Goal: Navigation & Orientation: Find specific page/section

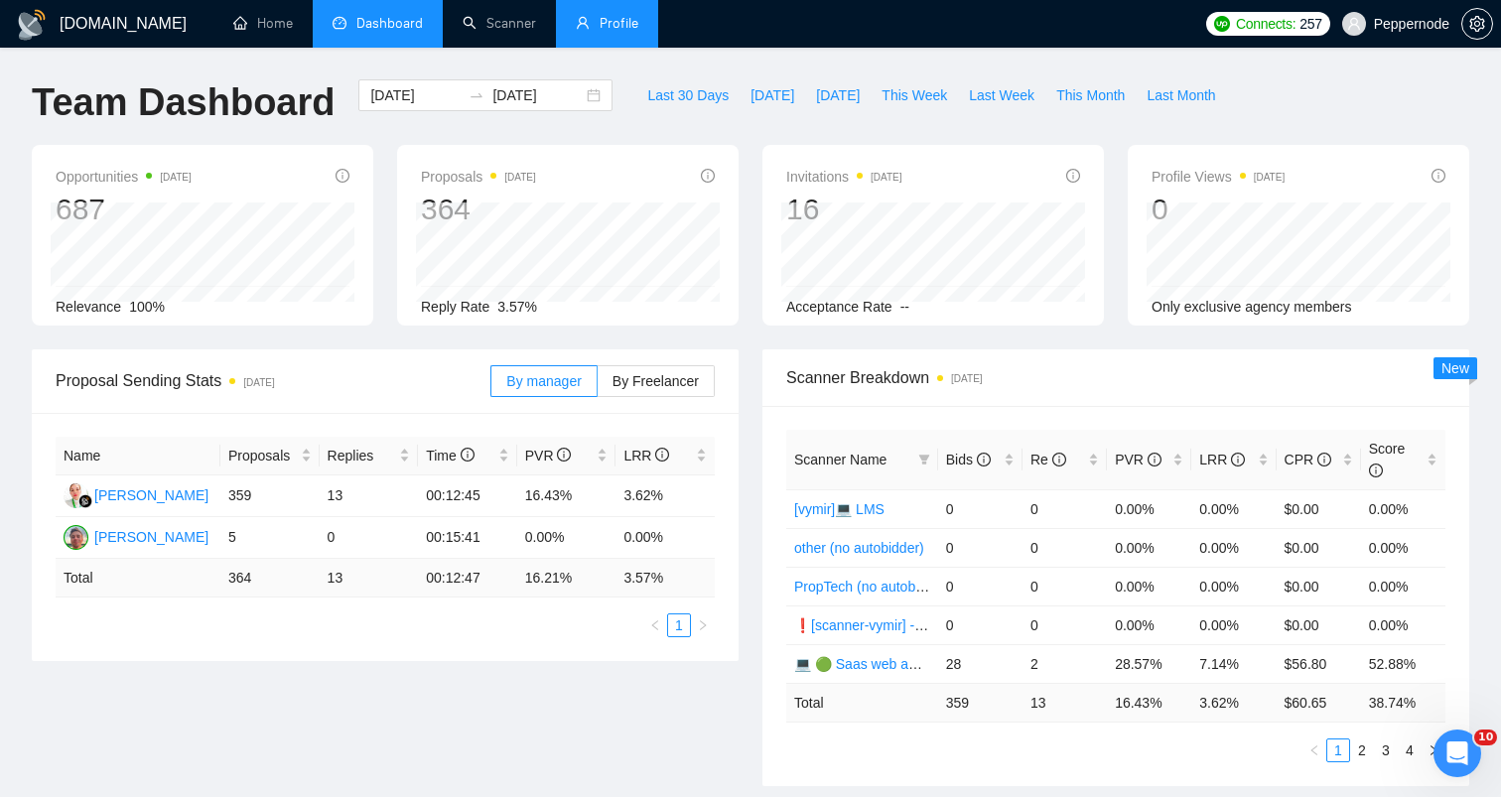
click at [621, 32] on link "Profile" at bounding box center [607, 23] width 63 height 17
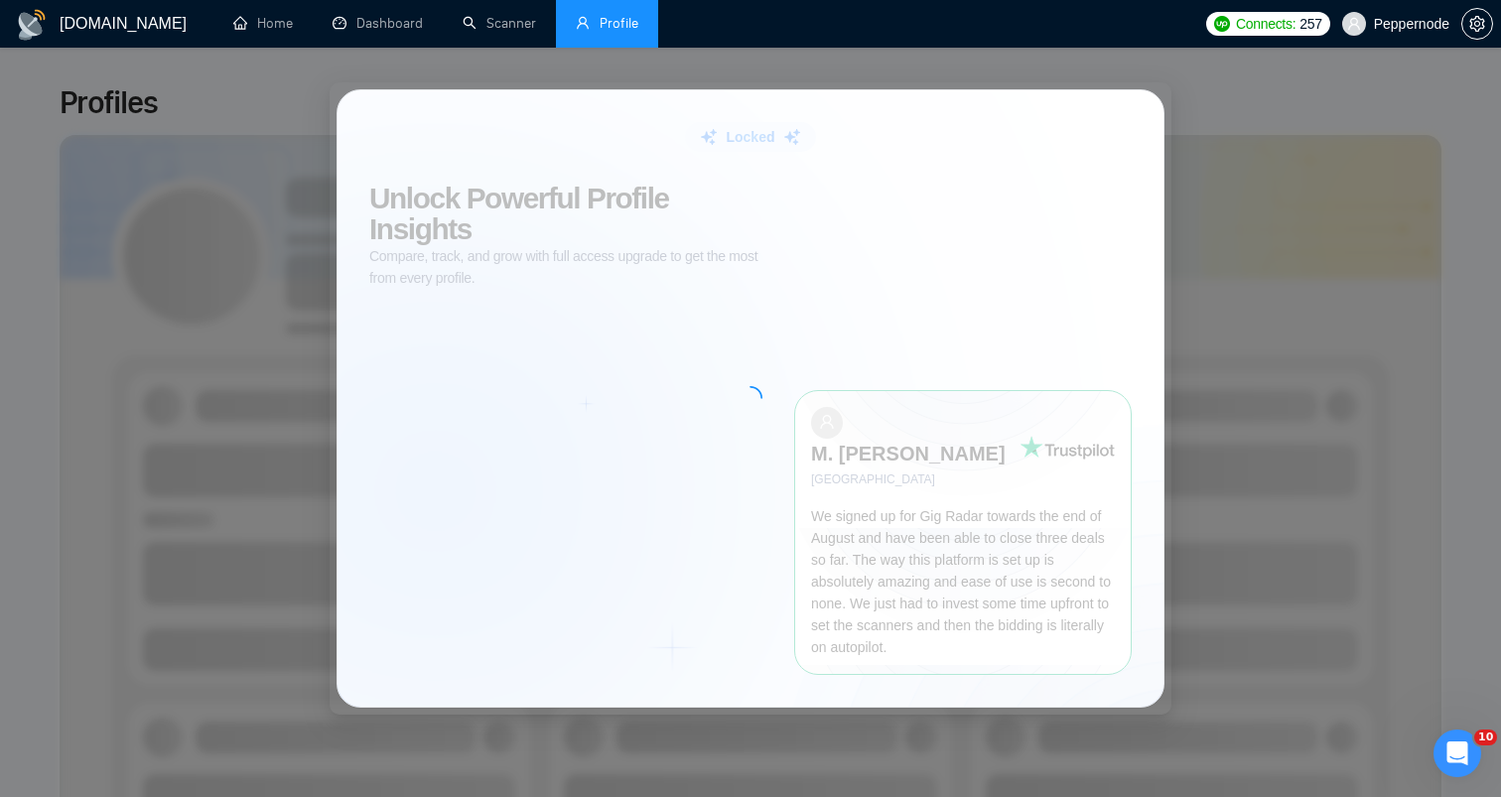
click at [867, 52] on div "Locked Unlock Powerful Profile Insights Compare, track, and grow with full acce…" at bounding box center [750, 398] width 1501 height 797
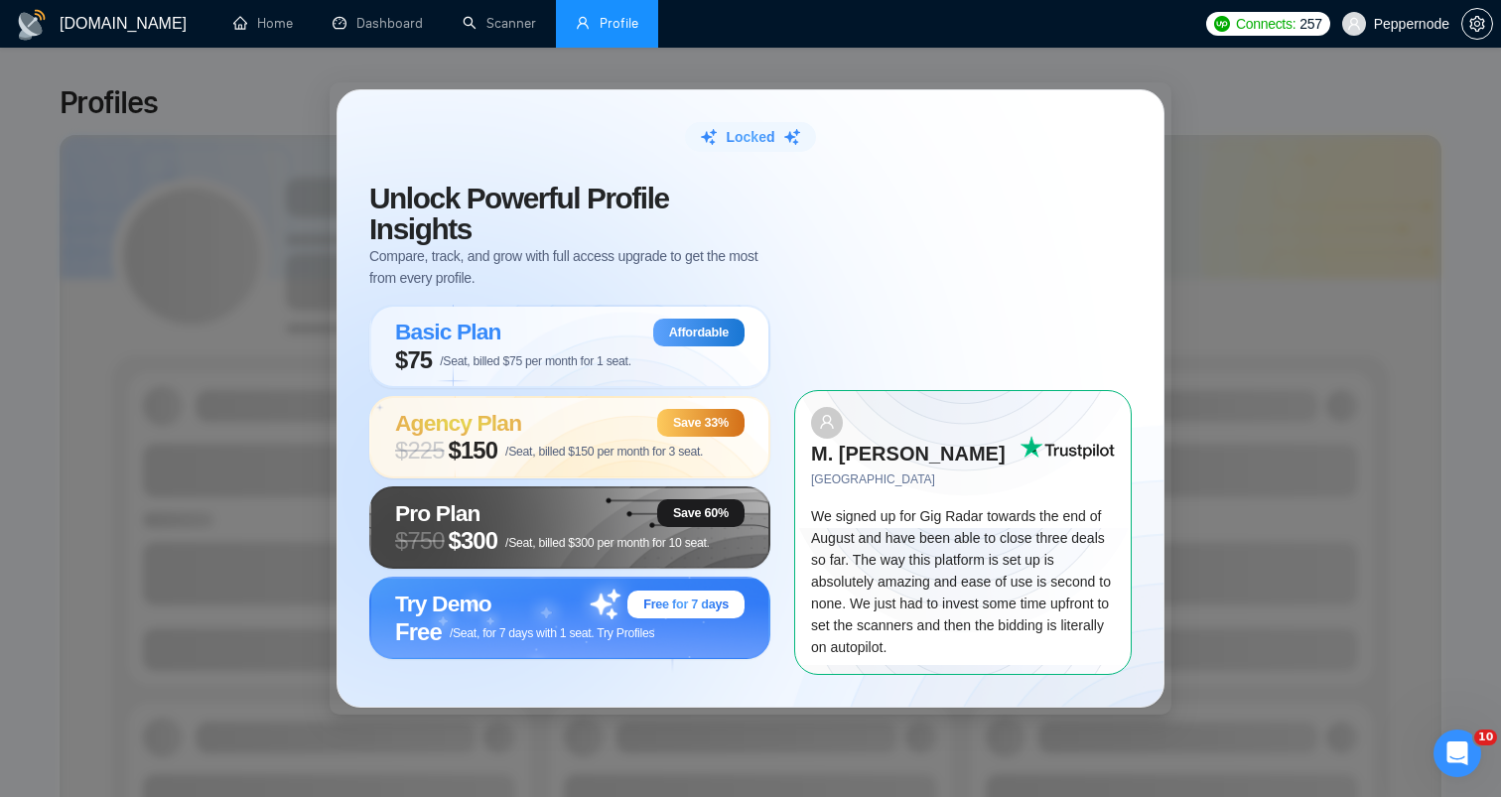
click at [954, 62] on div "Locked Unlock Powerful Profile Insights Compare, track, and grow with full acce…" at bounding box center [750, 398] width 1501 height 797
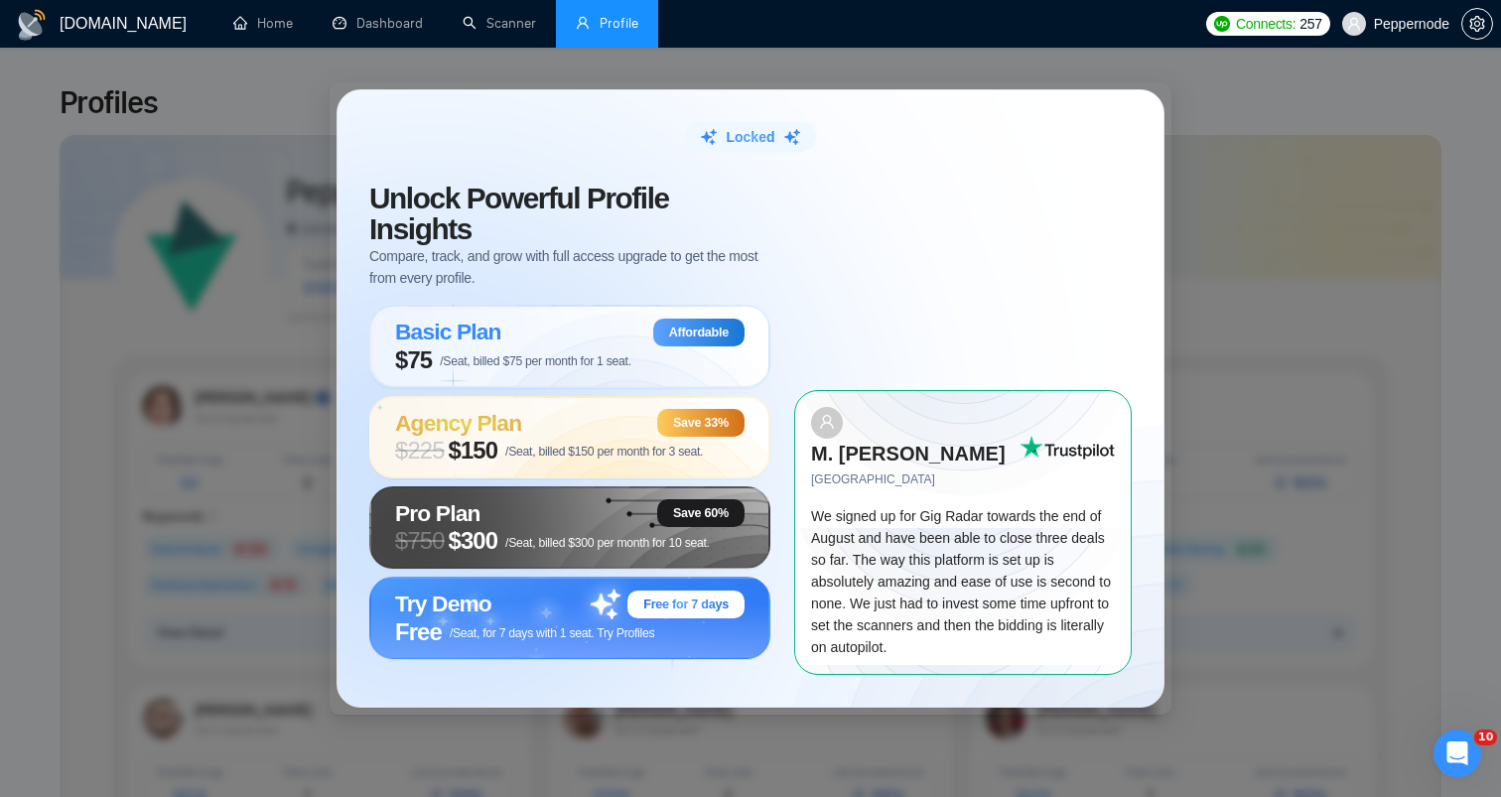
click at [145, 483] on div "Locked Unlock Powerful Profile Insights Compare, track, and grow with full acce…" at bounding box center [750, 398] width 1501 height 797
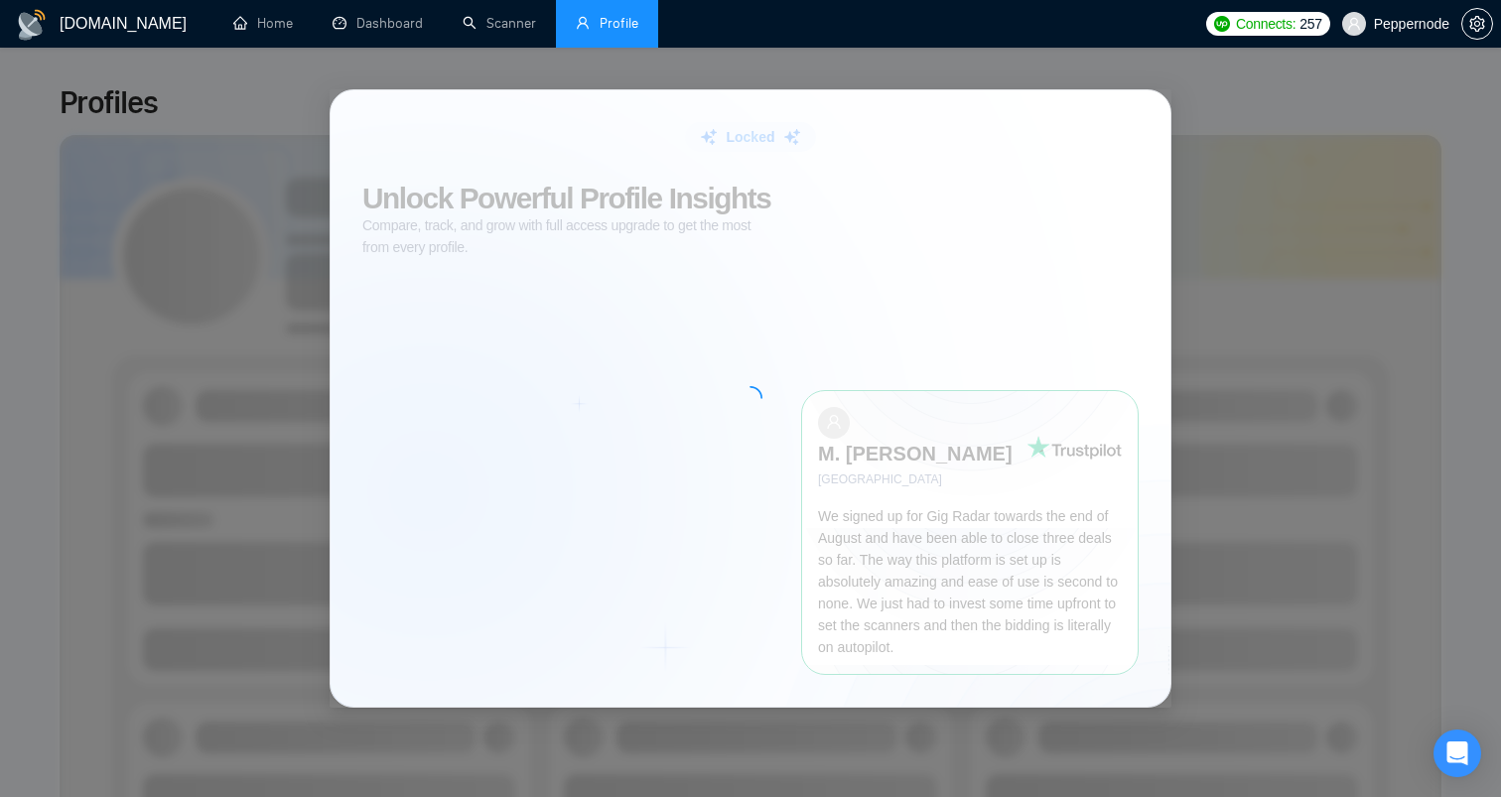
click at [187, 348] on div "Locked Unlock Powerful Profile Insights Compare, track, and grow with full acce…" at bounding box center [750, 398] width 1501 height 797
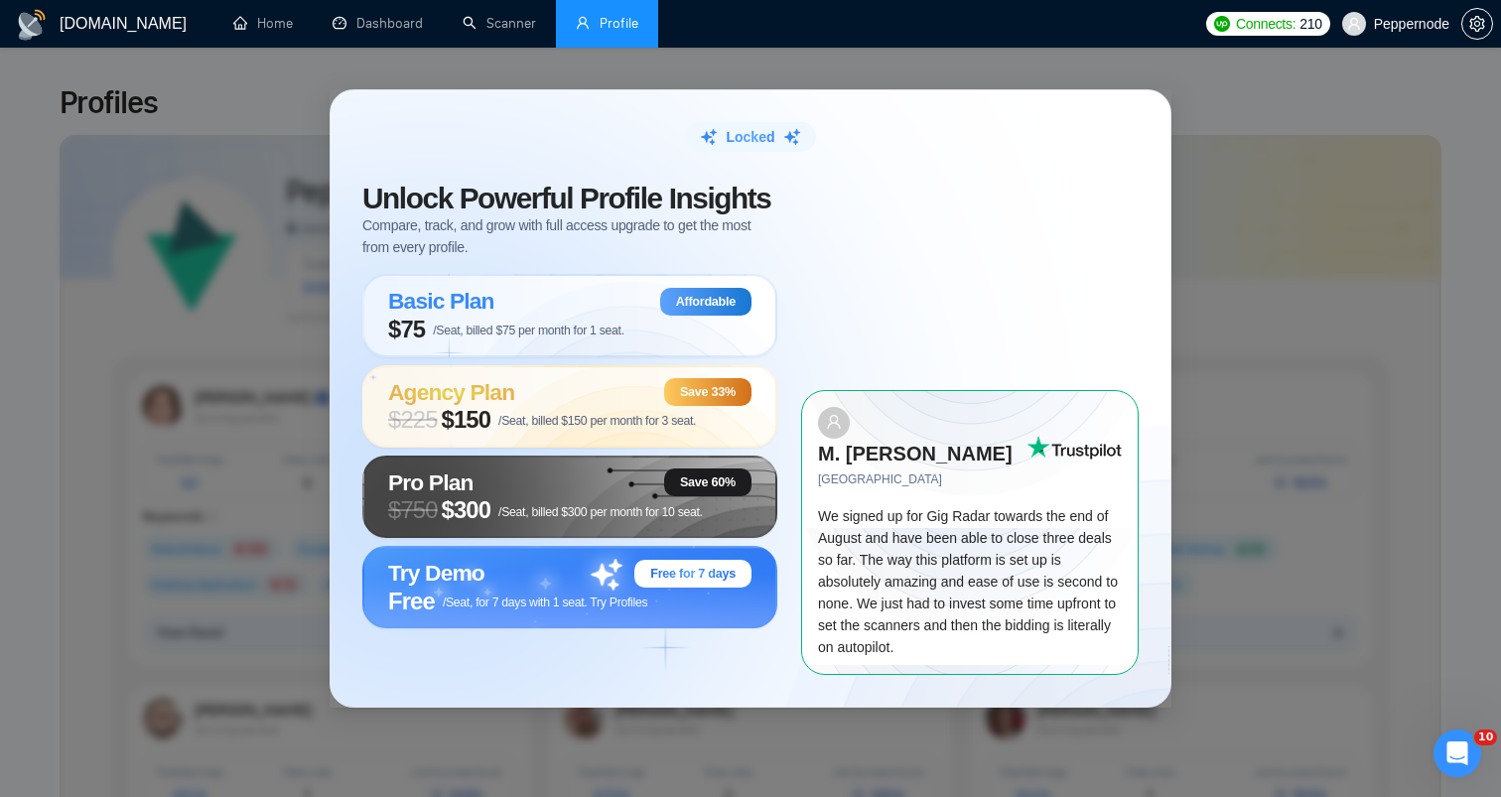
click at [187, 348] on div "Locked Unlock Powerful Profile Insights Compare, track, and grow with full acce…" at bounding box center [750, 398] width 1501 height 797
click at [714, 51] on div "Locked Unlock Powerful Profile Insights Compare, track, and grow with full acce…" at bounding box center [750, 398] width 1501 height 797
click at [470, 32] on link "Scanner" at bounding box center [499, 23] width 73 height 17
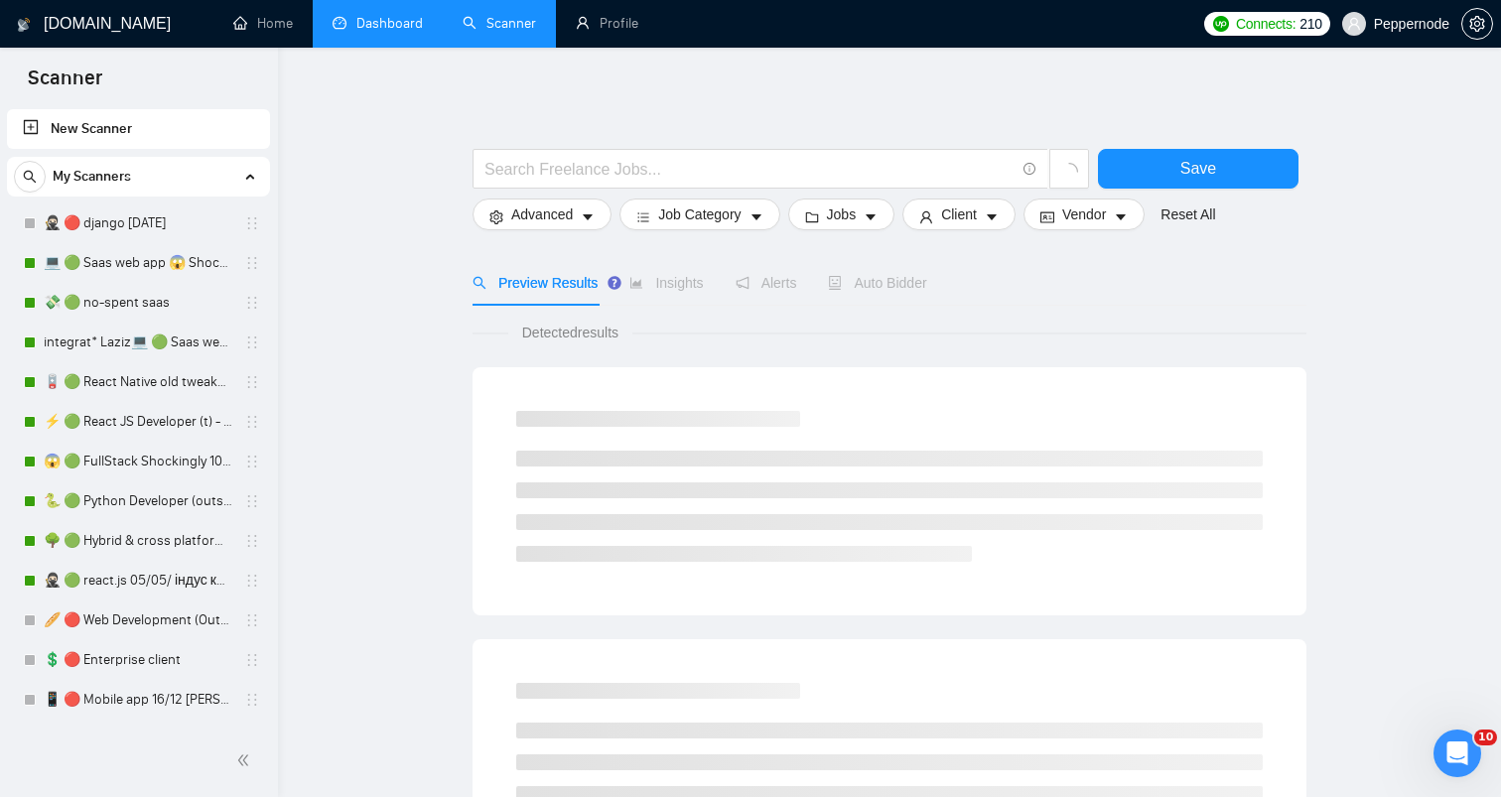
click at [422, 32] on link "Dashboard" at bounding box center [378, 23] width 90 height 17
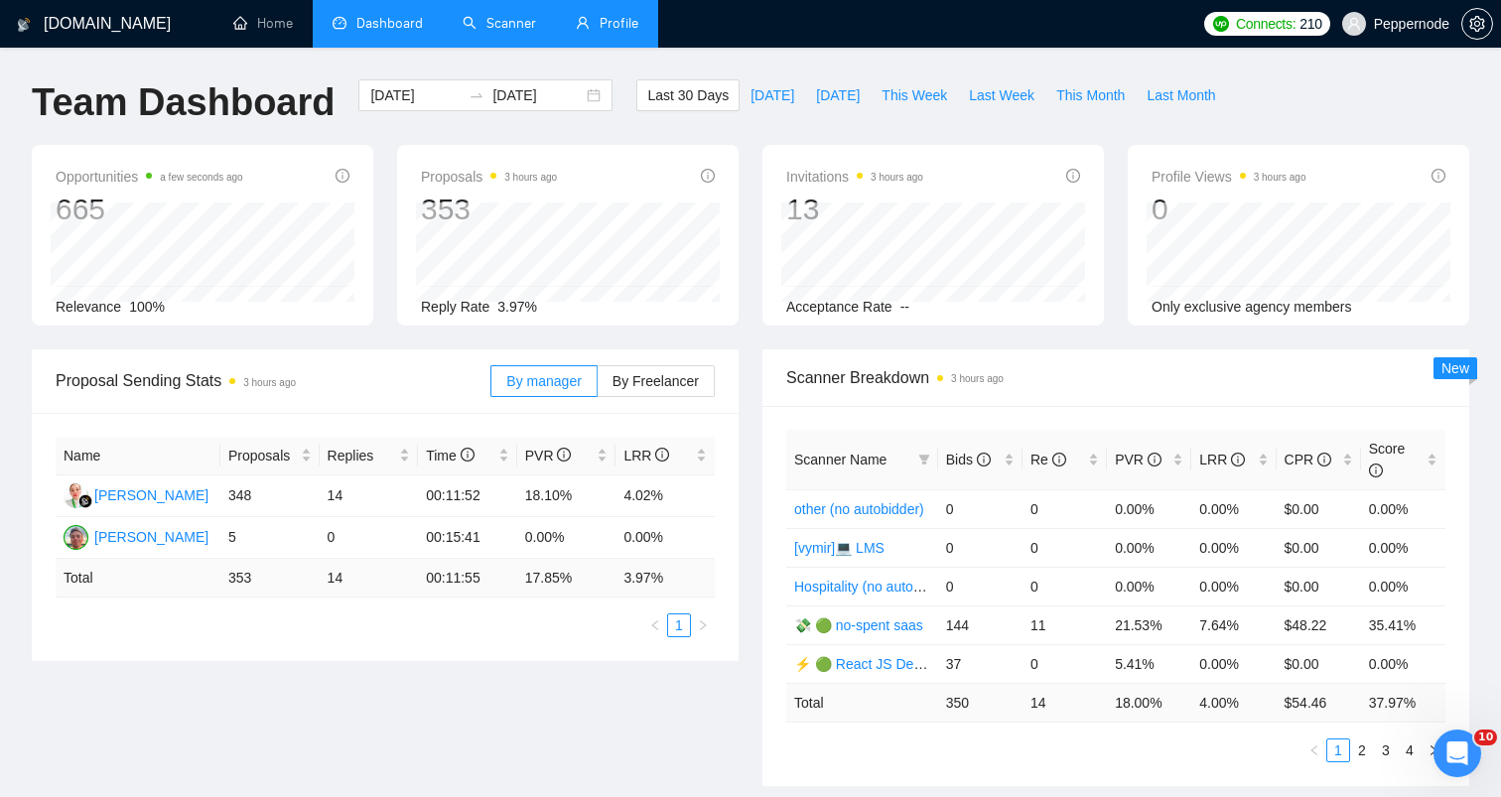
click at [613, 22] on link "Profile" at bounding box center [607, 23] width 63 height 17
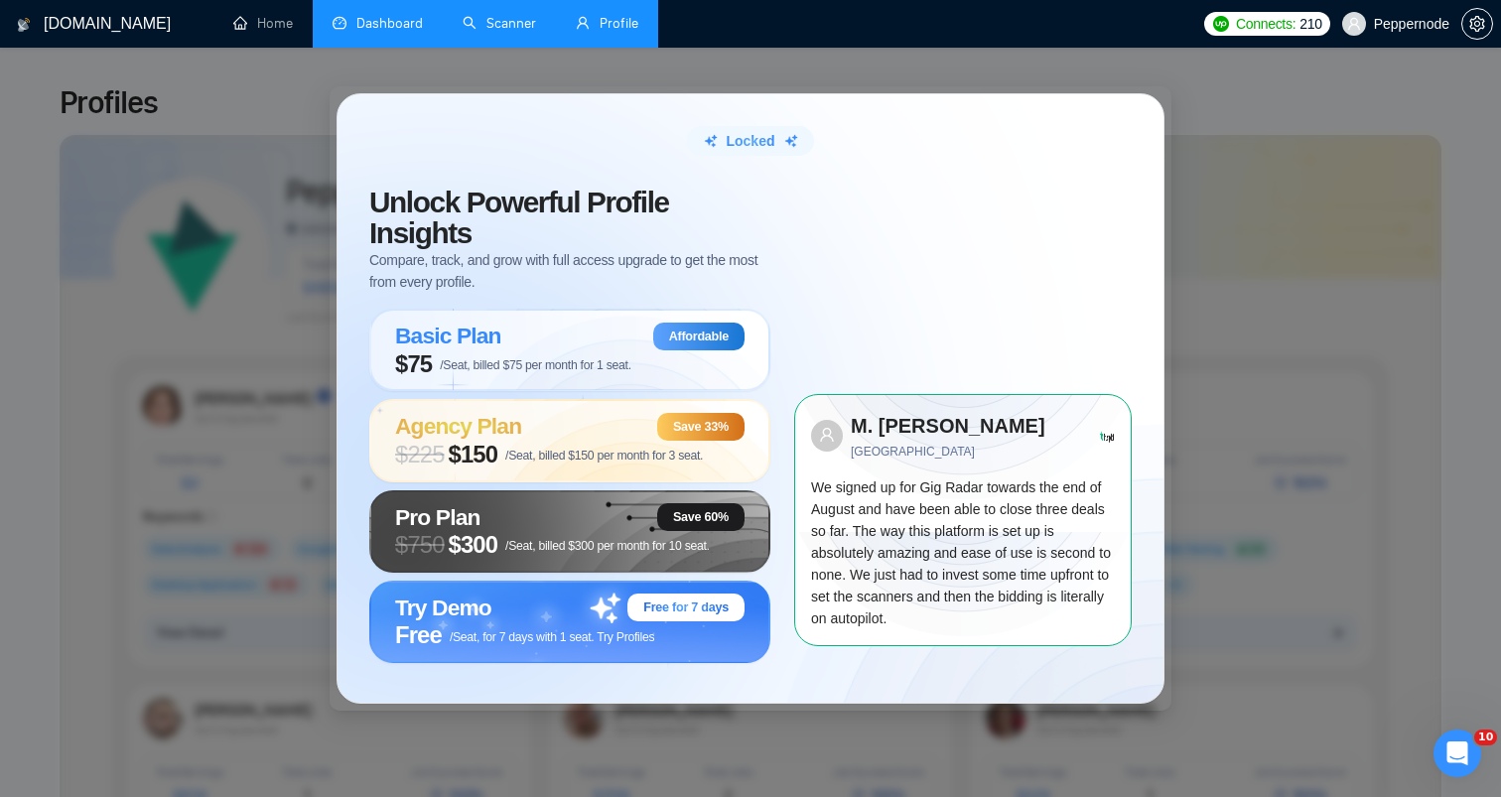
click at [241, 328] on div "Locked Unlock Powerful Profile Insights Compare, track, and grow with full acce…" at bounding box center [750, 398] width 1501 height 797
click at [521, 32] on link "Scanner" at bounding box center [499, 23] width 73 height 17
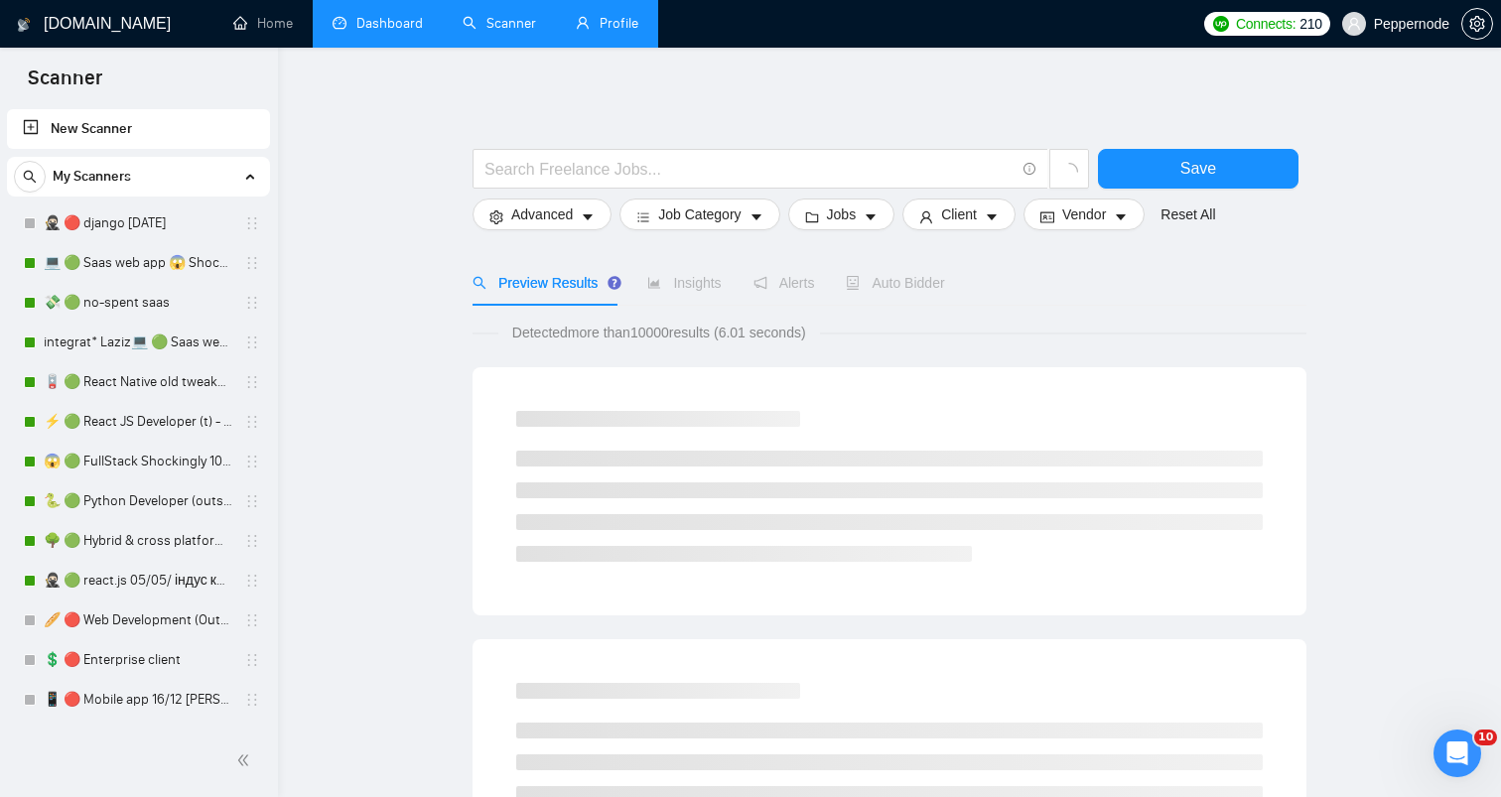
click at [377, 32] on link "Dashboard" at bounding box center [378, 23] width 90 height 17
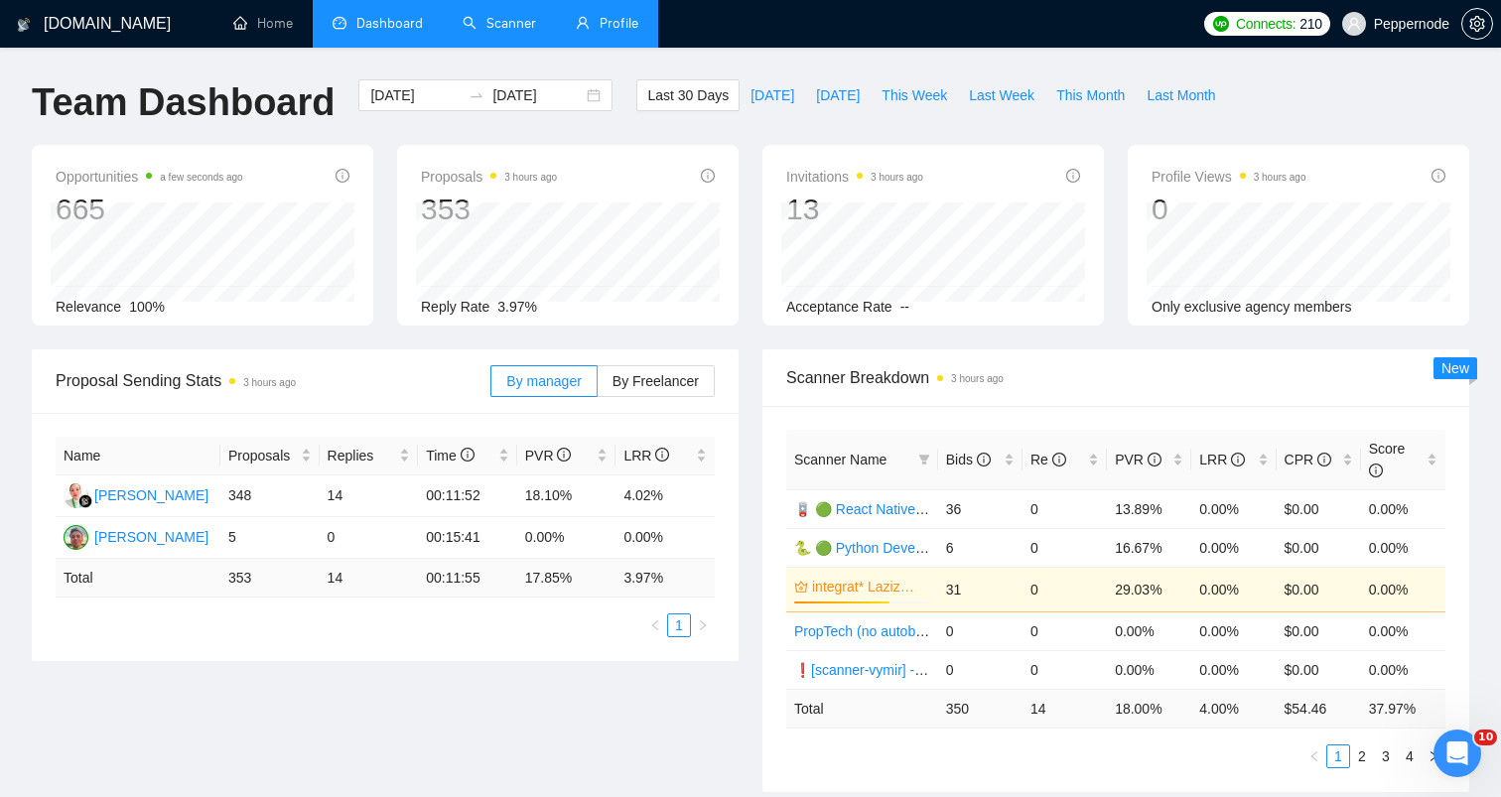
scroll to position [38, 0]
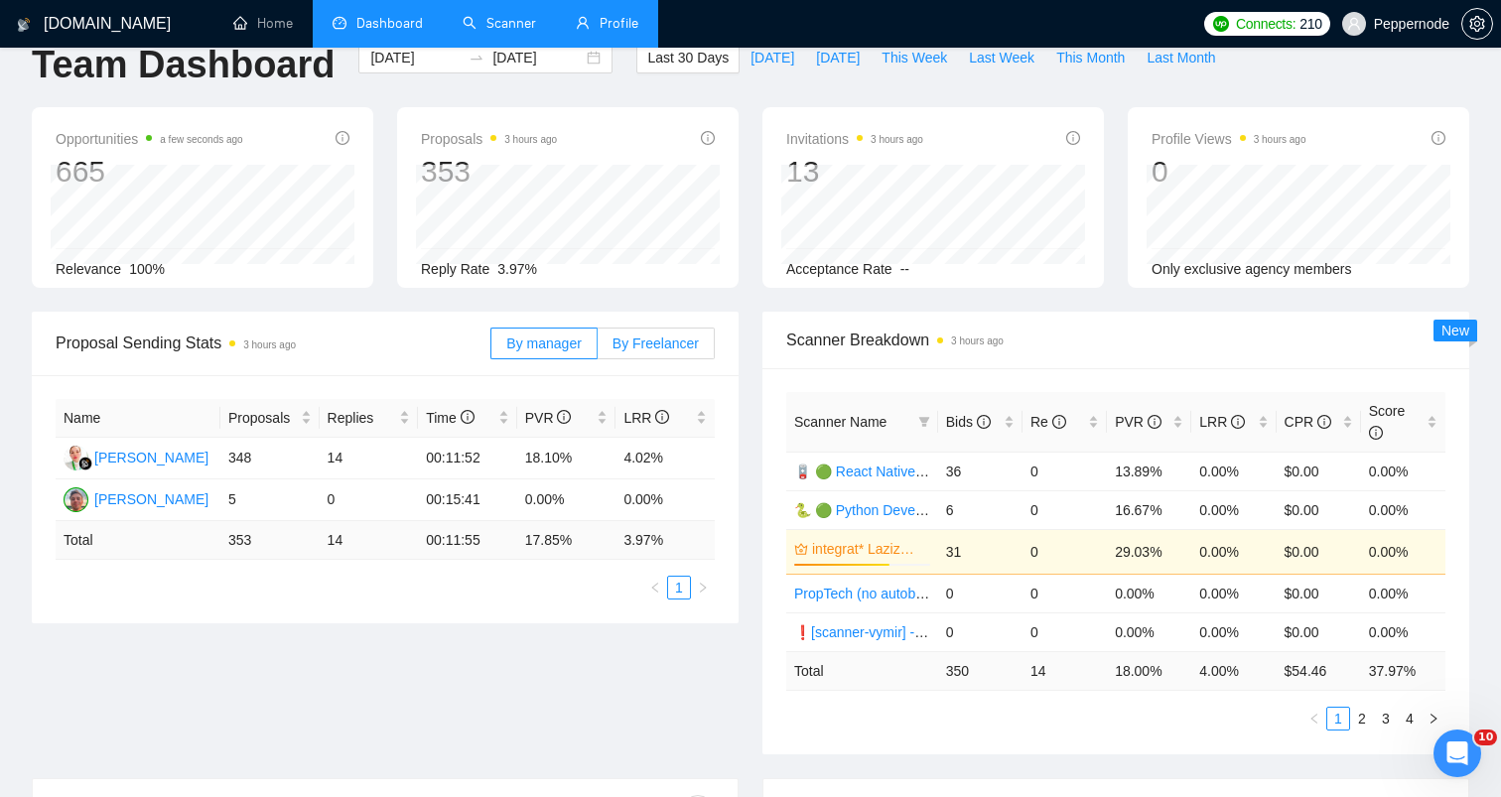
click at [639, 350] on span "By Freelancer" at bounding box center [656, 344] width 86 height 16
click at [598, 348] on input "By Freelancer" at bounding box center [598, 348] width 0 height 0
click at [551, 342] on span "By manager" at bounding box center [543, 344] width 74 height 16
click at [491, 348] on input "By manager" at bounding box center [491, 348] width 0 height 0
